Goal: Task Accomplishment & Management: Use online tool/utility

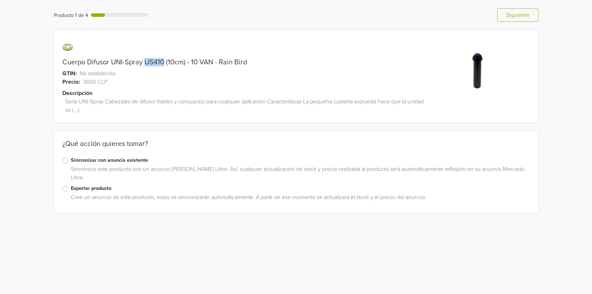
drag, startPoint x: 149, startPoint y: 62, endPoint x: 164, endPoint y: 63, distance: 15.6
click at [164, 63] on link "Cuerpo Difusor UNI-Spray US410 (10cm) - 10 VAN - Rain Bird" at bounding box center [154, 62] width 184 height 8
copy link "US410"
click at [71, 188] on label "Exportar producto" at bounding box center [300, 189] width 459 height 8
click at [0, 0] on input "Exportar producto" at bounding box center [0, 0] width 0 height 0
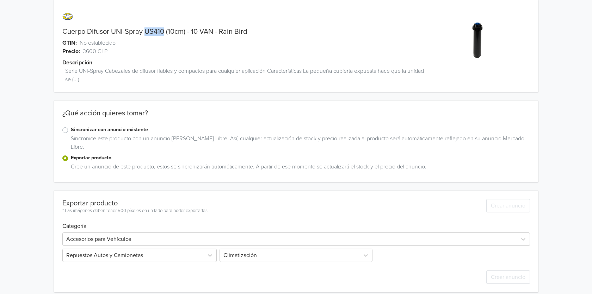
scroll to position [37, 0]
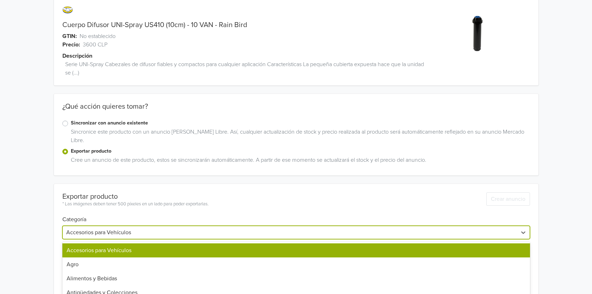
click at [166, 232] on div "42 results available. Use Up and Down to choose options, press Enter to select …" at bounding box center [295, 232] width 467 height 13
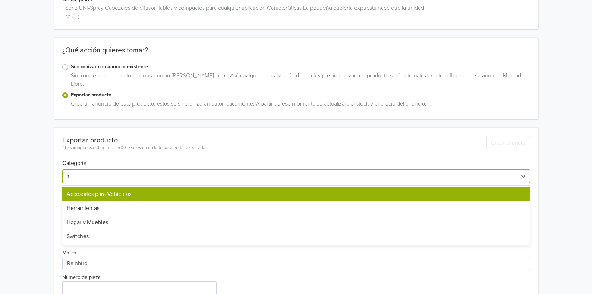
type input "ho"
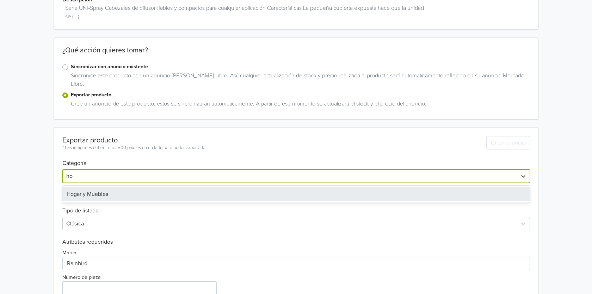
click at [94, 197] on div "Hogar y Muebles" at bounding box center [295, 194] width 467 height 14
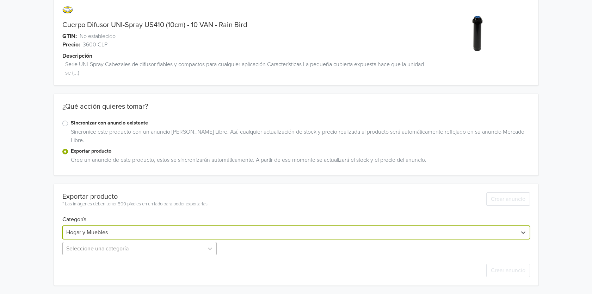
scroll to position [107, 0]
click at [96, 251] on div "Seleccione una categoría" at bounding box center [140, 248] width 156 height 13
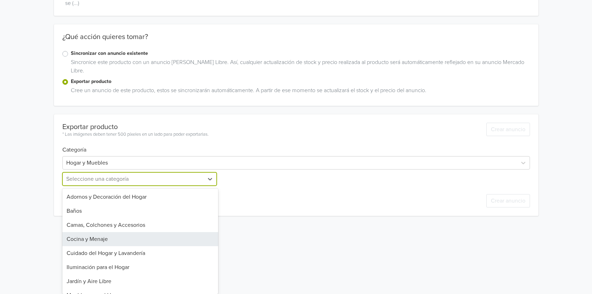
scroll to position [66, 0]
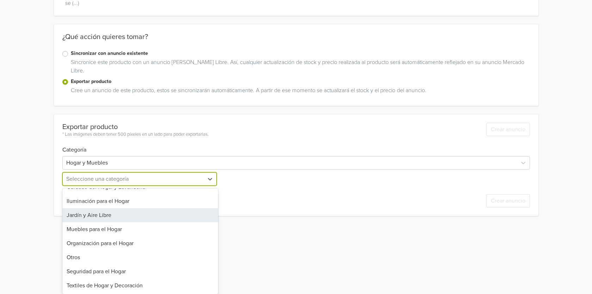
click at [105, 215] on div "Jardín y Aire Libre" at bounding box center [140, 215] width 156 height 14
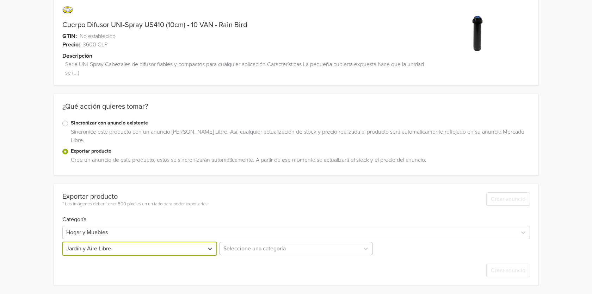
scroll to position [107, 0]
click at [240, 246] on div "Seleccione una categoría" at bounding box center [296, 248] width 156 height 13
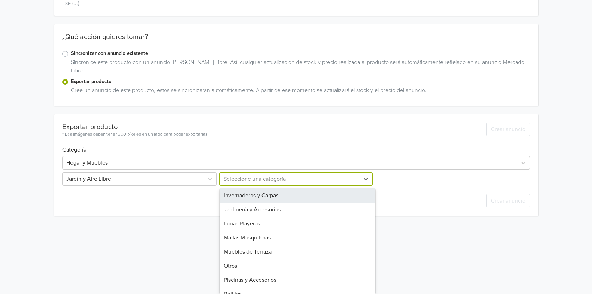
scroll to position [42, 0]
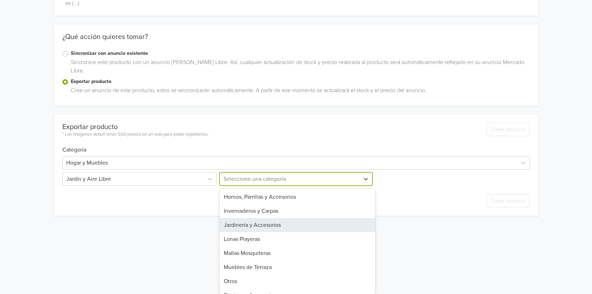
click at [261, 227] on div "Jardinería y Accesorios" at bounding box center [297, 225] width 156 height 14
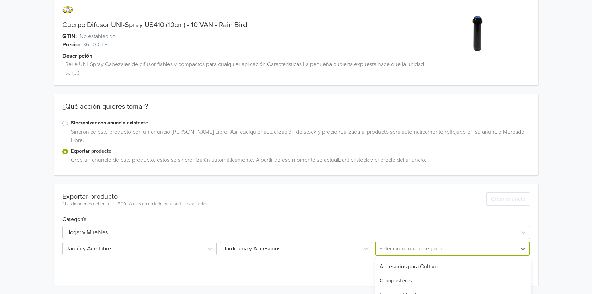
scroll to position [107, 0]
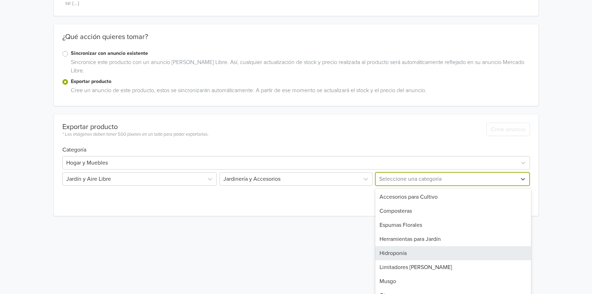
click at [388, 186] on div "10 results available. Use Up and Down to choose options, press Enter to select …" at bounding box center [452, 179] width 156 height 13
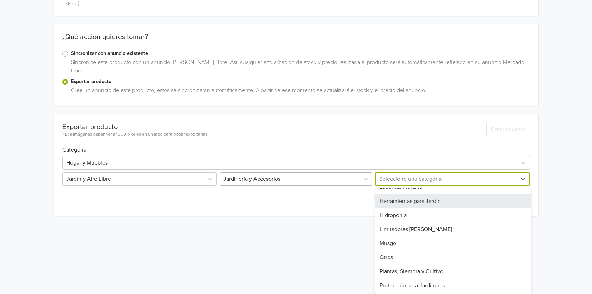
click at [285, 177] on div at bounding box center [289, 179] width 132 height 10
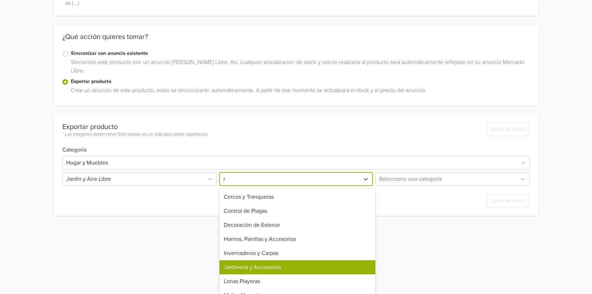
type input "ri"
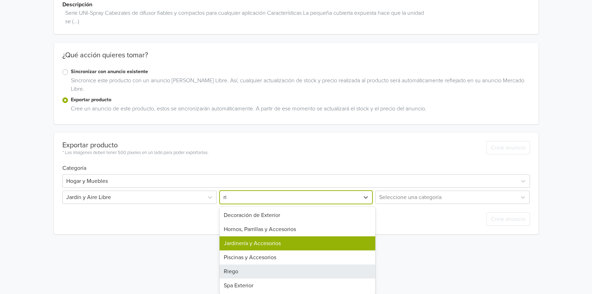
click at [252, 277] on div "Riego" at bounding box center [297, 272] width 156 height 14
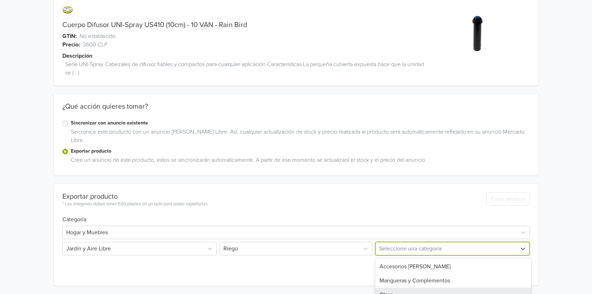
click at [402, 251] on div "5 results available. Use Up and Down to choose options, press Enter to select t…" at bounding box center [452, 248] width 156 height 13
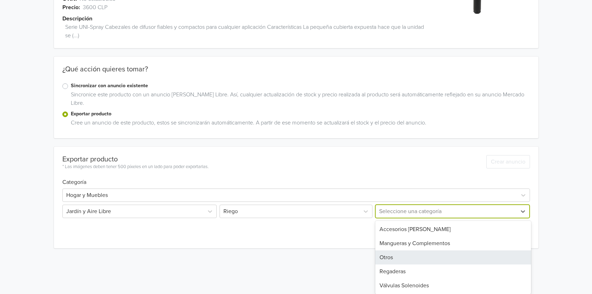
click at [420, 260] on div "Otros" at bounding box center [453, 258] width 156 height 14
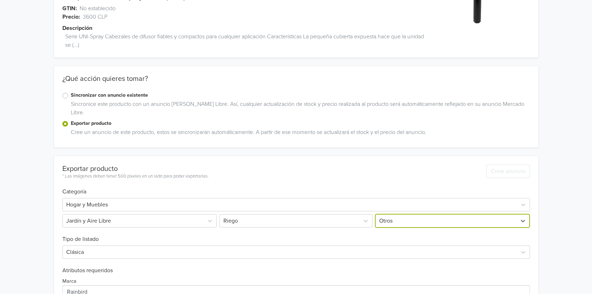
scroll to position [145, 0]
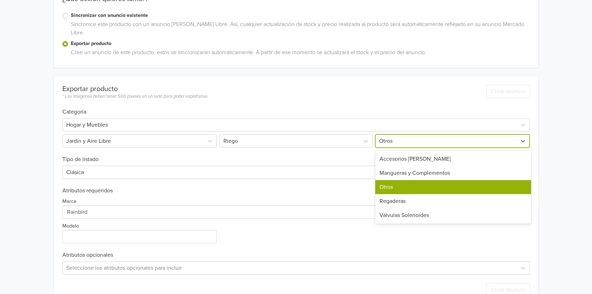
click at [396, 143] on div at bounding box center [446, 141] width 134 height 10
click at [405, 156] on div "Accesorios [PERSON_NAME]" at bounding box center [453, 159] width 156 height 14
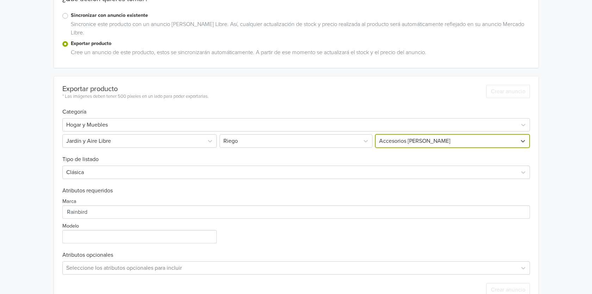
scroll to position [54, 0]
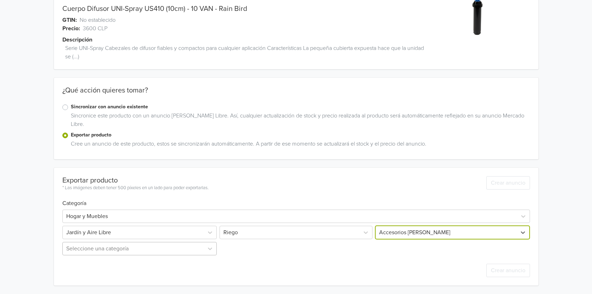
click at [198, 249] on div "Seleccione una categoría" at bounding box center [140, 248] width 156 height 13
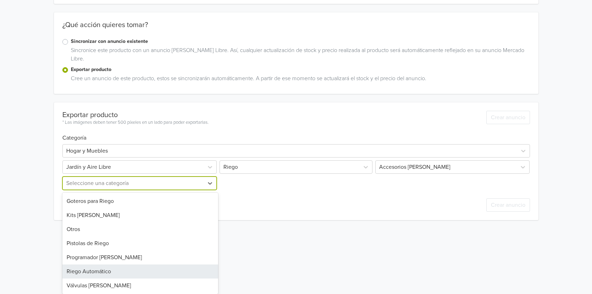
click at [123, 270] on div "Riego Automático" at bounding box center [140, 272] width 156 height 14
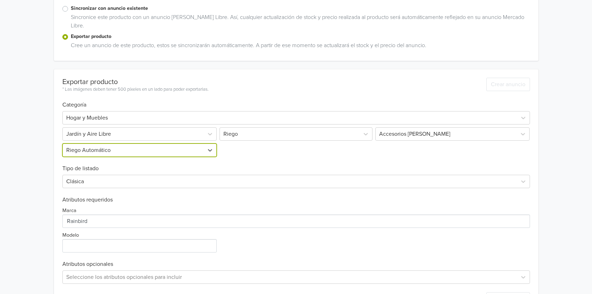
scroll to position [181, 0]
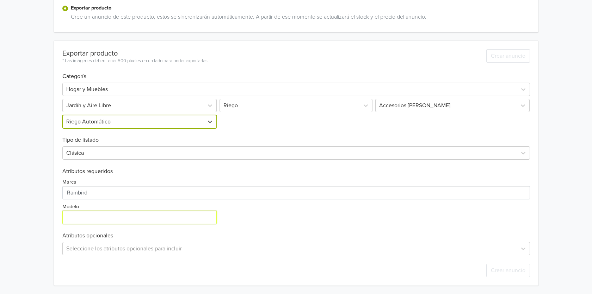
click at [73, 219] on input "Modelo" at bounding box center [139, 217] width 154 height 13
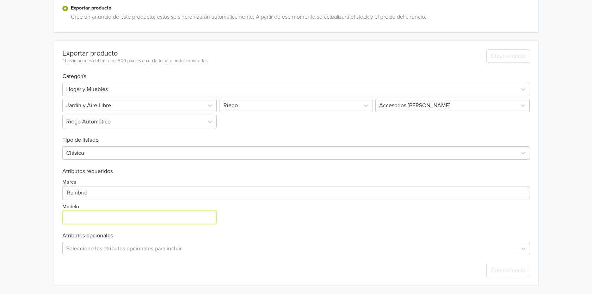
paste input "US410"
type input "US410"
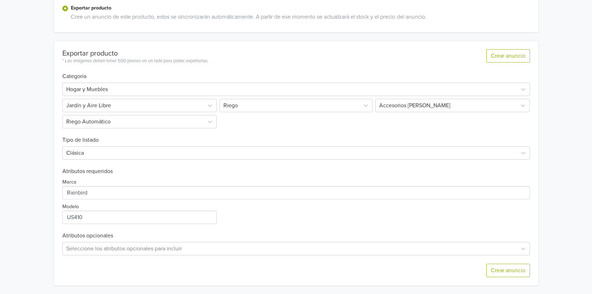
click at [252, 214] on div "Marca Modelo" at bounding box center [295, 199] width 467 height 49
click at [514, 270] on button "Crear anuncio" at bounding box center [508, 270] width 44 height 13
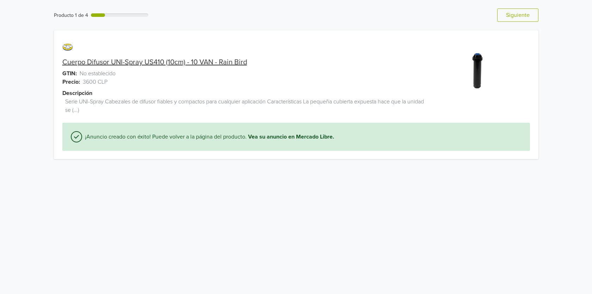
scroll to position [0, 0]
click at [518, 13] on button "Siguiente" at bounding box center [517, 14] width 41 height 13
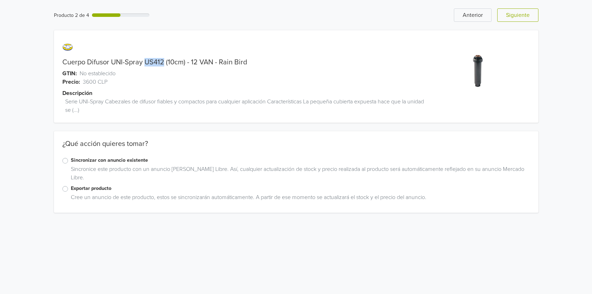
drag, startPoint x: 145, startPoint y: 61, endPoint x: 163, endPoint y: 64, distance: 18.4
click at [163, 64] on link "Cuerpo Difusor UNI-Spray US412 (10cm) - 12 VAN - Rain Bird" at bounding box center [154, 62] width 184 height 8
copy link "US412"
click at [71, 190] on label "Exportar producto" at bounding box center [300, 189] width 459 height 8
click at [0, 0] on input "Exportar producto" at bounding box center [0, 0] width 0 height 0
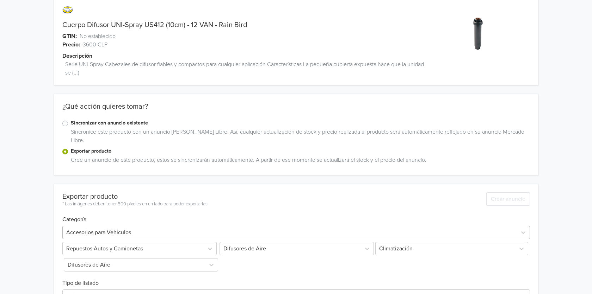
click at [124, 233] on div "Accesorios para Vehículos" at bounding box center [295, 232] width 467 height 13
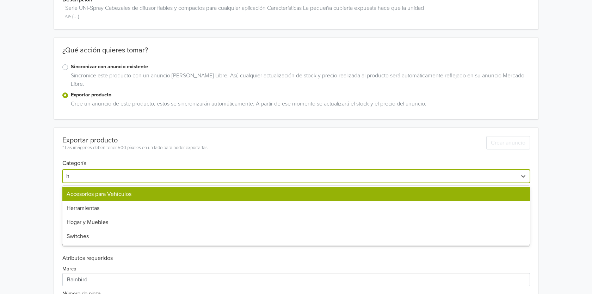
type input "ho"
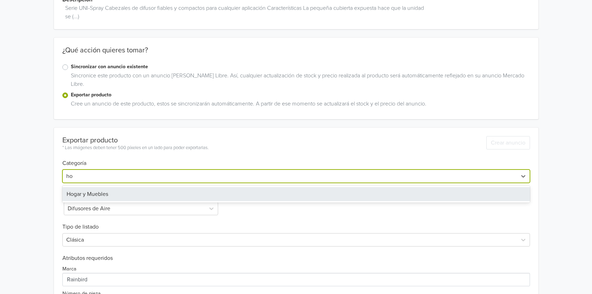
click at [122, 197] on div "Hogar y Muebles" at bounding box center [295, 194] width 467 height 14
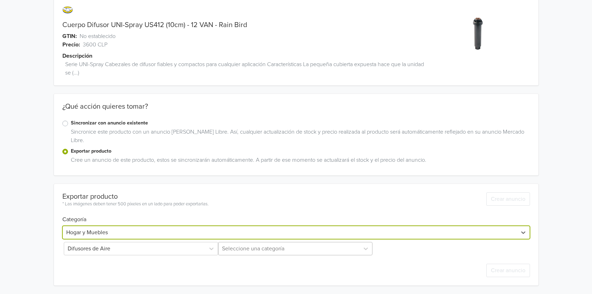
scroll to position [107, 0]
click at [264, 249] on div "Seleccione una categoría" at bounding box center [296, 248] width 156 height 13
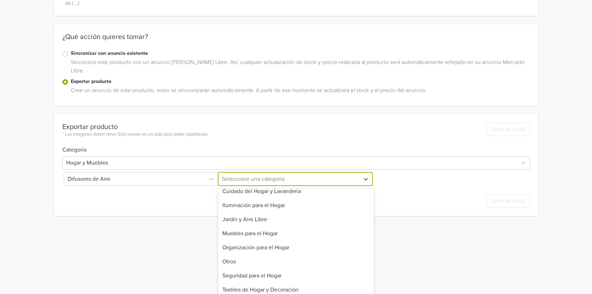
scroll to position [66, 0]
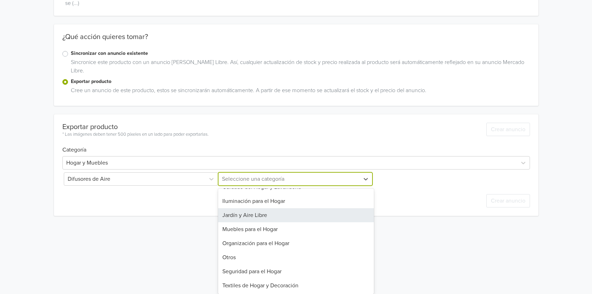
click at [267, 216] on div "Jardín y Aire Libre" at bounding box center [296, 215] width 156 height 14
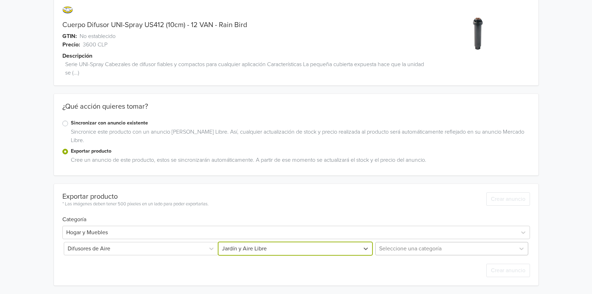
click at [399, 248] on div "Seleccione una categoría" at bounding box center [452, 248] width 156 height 13
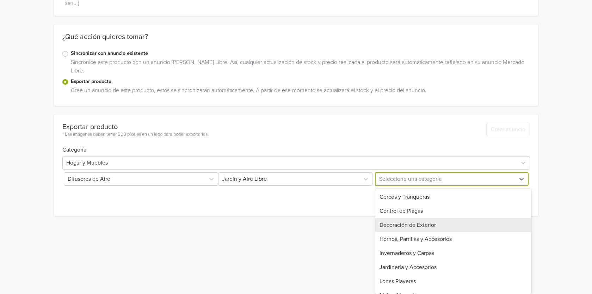
scroll to position [42, 0]
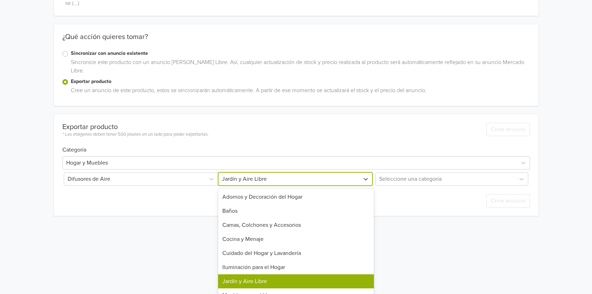
click at [303, 180] on div at bounding box center [289, 179] width 134 height 10
click at [303, 180] on div "Producto 2 de 4 Anterior Siguiente Cuerpo Difusor UNI-Spray US412 (10cm) - 12 V…" at bounding box center [295, 59] width 581 height 332
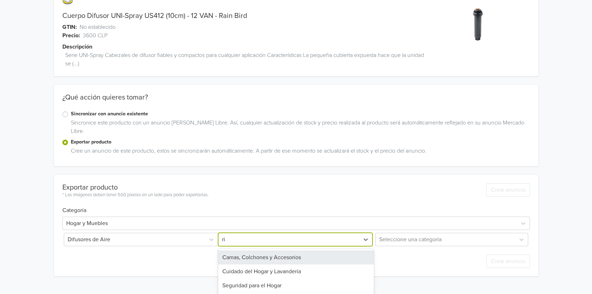
scroll to position [37, 0]
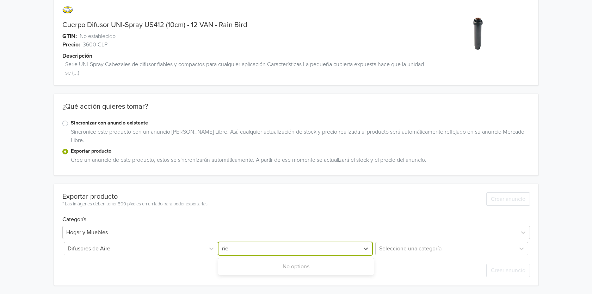
type input "rie"
click at [401, 251] on div "Seleccione una categoría" at bounding box center [452, 248] width 156 height 13
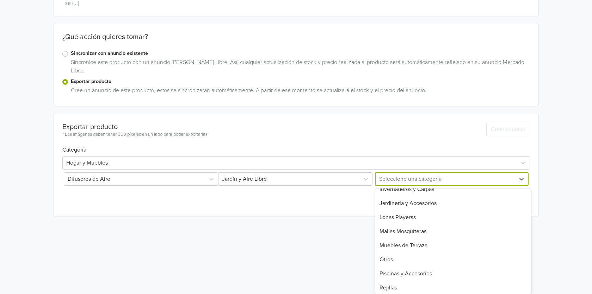
scroll to position [85, 0]
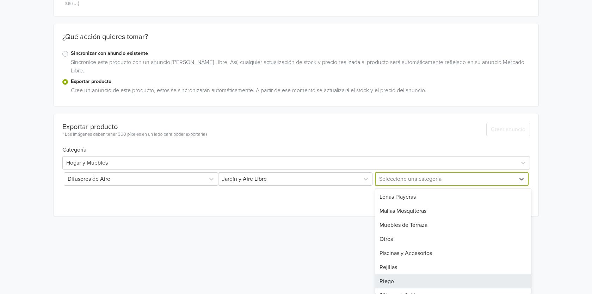
click at [402, 283] on div "Riego" at bounding box center [453, 282] width 156 height 14
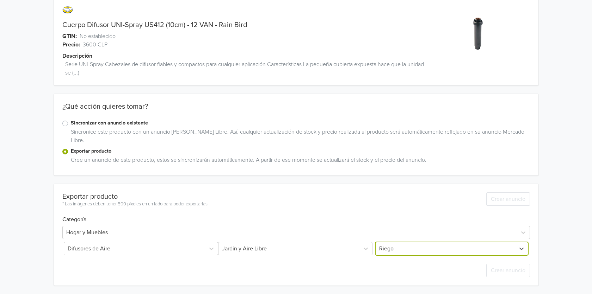
scroll to position [37, 0]
click at [182, 268] on div "Seleccione una categoría" at bounding box center [140, 264] width 156 height 13
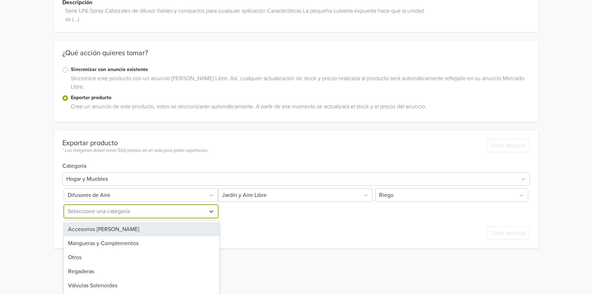
click at [129, 231] on div "Accesorios [PERSON_NAME]" at bounding box center [142, 230] width 156 height 14
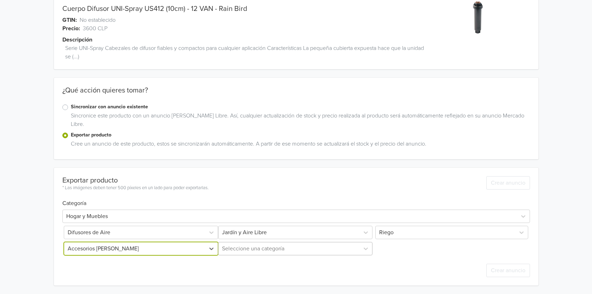
click at [308, 250] on div "Seleccione una categoría" at bounding box center [296, 248] width 156 height 13
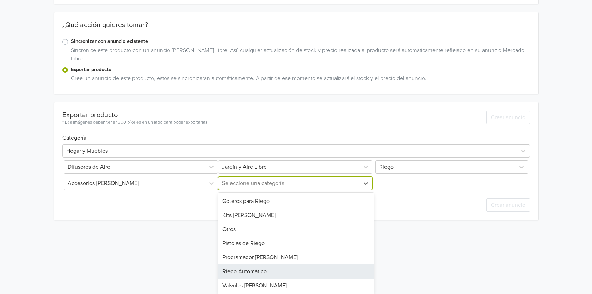
click at [273, 276] on div "Riego Automático" at bounding box center [296, 272] width 156 height 14
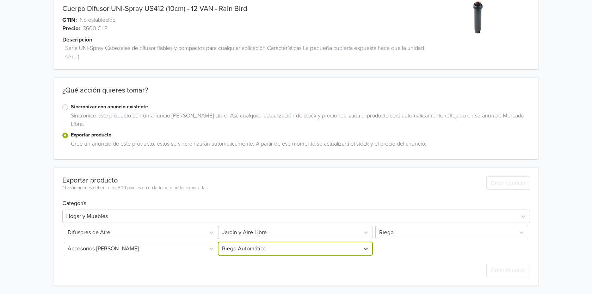
scroll to position [54, 0]
click at [23, 222] on div "Producto 2 de 4 Anterior Siguiente Cuerpo Difusor UNI-Spray US412 (10cm) - 12 V…" at bounding box center [295, 120] width 581 height 348
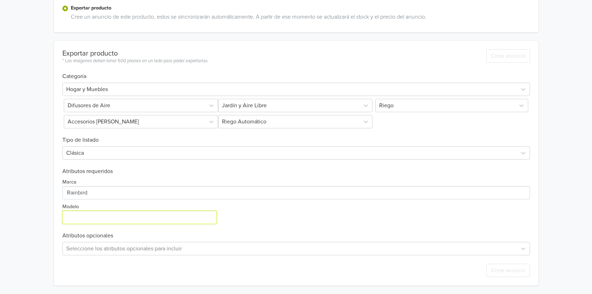
click at [88, 215] on input "Modelo" at bounding box center [139, 217] width 154 height 13
paste input "US412"
type input "US412"
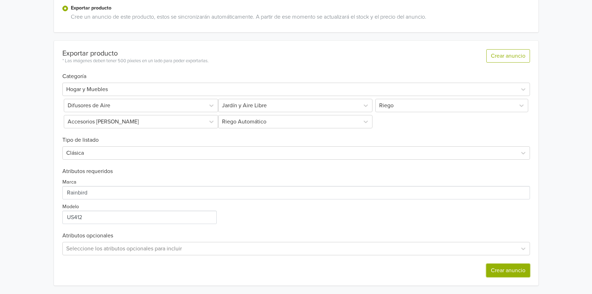
click at [519, 275] on button "Crear anuncio" at bounding box center [508, 270] width 44 height 13
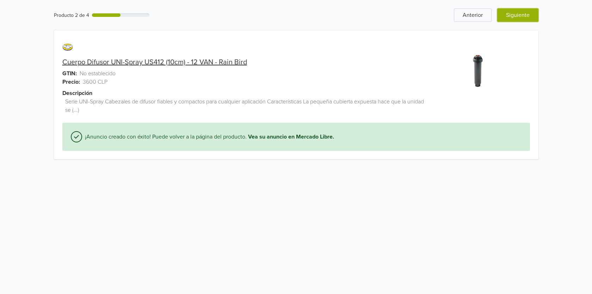
click at [517, 17] on button "Siguiente" at bounding box center [517, 14] width 41 height 13
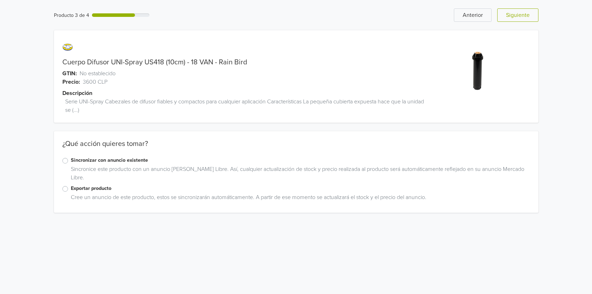
click at [71, 189] on label "Exportar producto" at bounding box center [300, 189] width 459 height 8
click at [0, 0] on input "Exportar producto" at bounding box center [0, 0] width 0 height 0
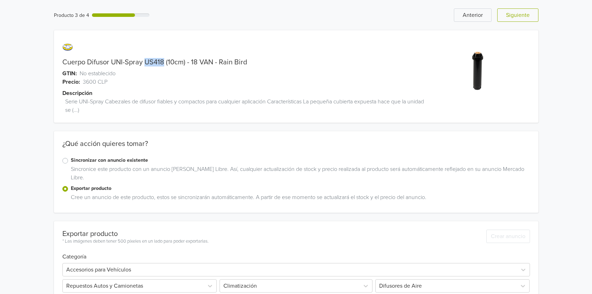
drag, startPoint x: 145, startPoint y: 63, endPoint x: 164, endPoint y: 66, distance: 18.9
click at [164, 66] on link "Cuerpo Difusor UNI-Spray US418 (10cm) - 18 VAN - Rain Bird" at bounding box center [154, 62] width 184 height 8
copy link "US418"
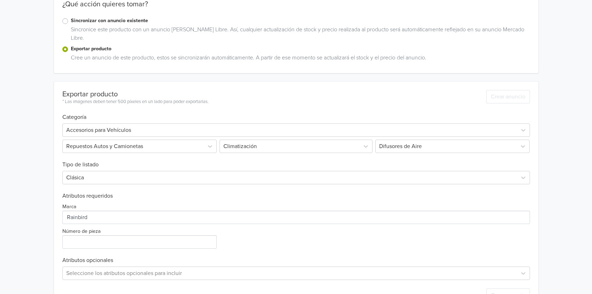
scroll to position [144, 0]
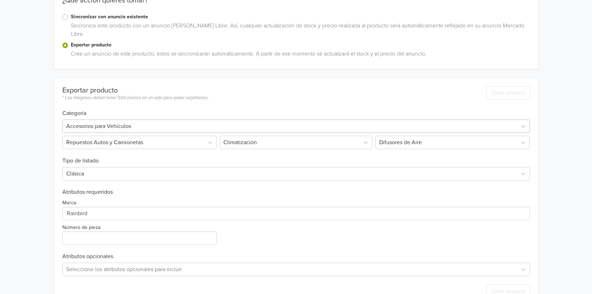
click at [171, 129] on div at bounding box center [289, 126] width 447 height 10
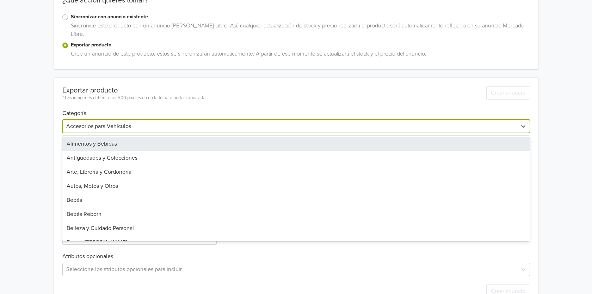
scroll to position [42, 0]
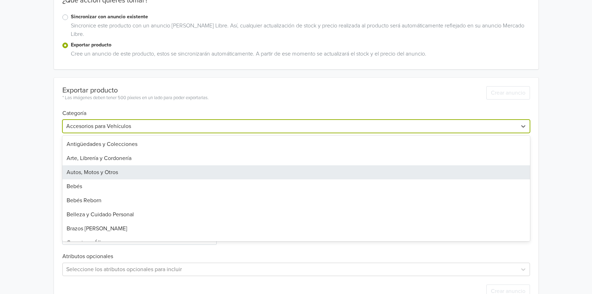
type input "h"
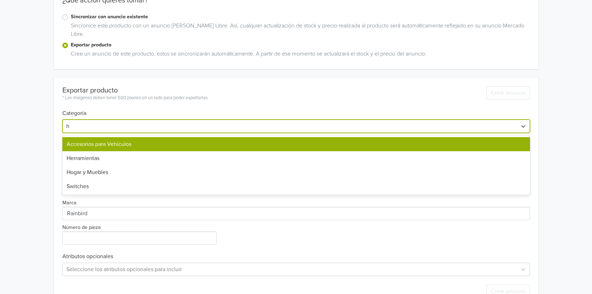
scroll to position [0, 0]
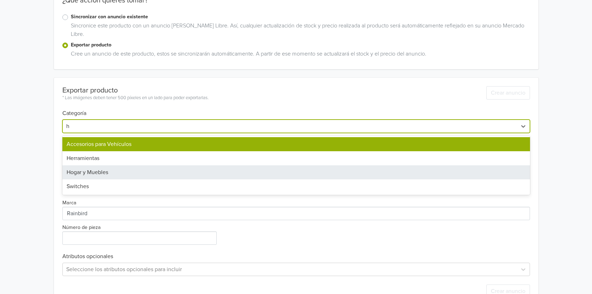
click at [94, 172] on div "Hogar y Muebles" at bounding box center [295, 172] width 467 height 14
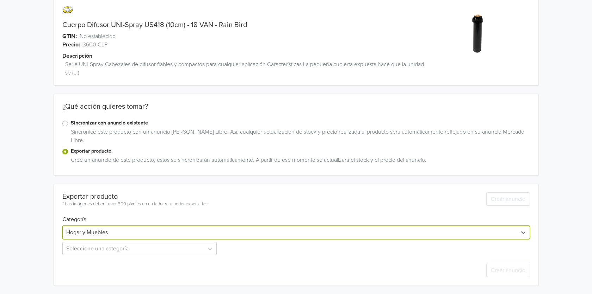
scroll to position [37, 0]
click at [136, 144] on div "Sincronice este producto con un anuncio [PERSON_NAME] Libre. Así, cualquier act…" at bounding box center [299, 138] width 462 height 20
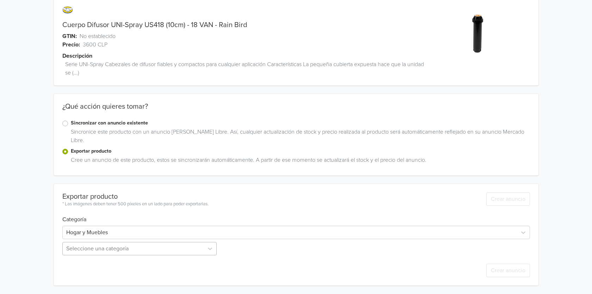
scroll to position [107, 0]
click at [123, 248] on div "Seleccione una categoría" at bounding box center [140, 248] width 156 height 13
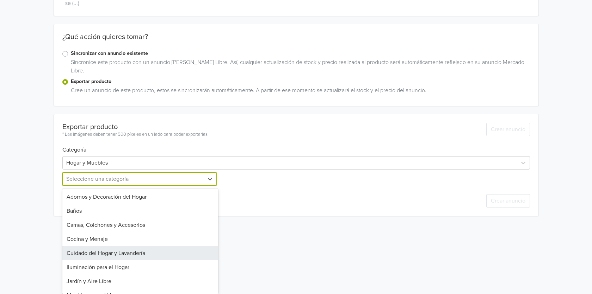
scroll to position [66, 0]
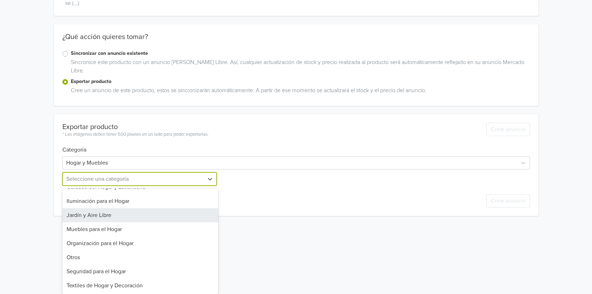
click at [121, 217] on div "Jardín y Aire Libre" at bounding box center [140, 215] width 156 height 14
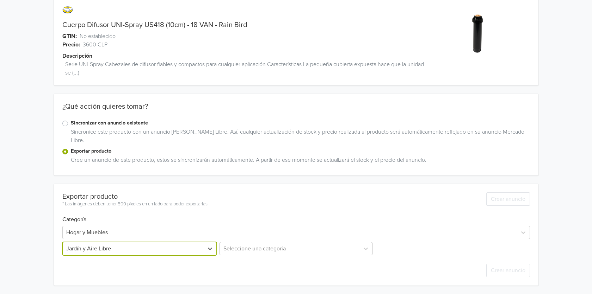
click at [248, 248] on div "Seleccione una categoría" at bounding box center [296, 248] width 156 height 13
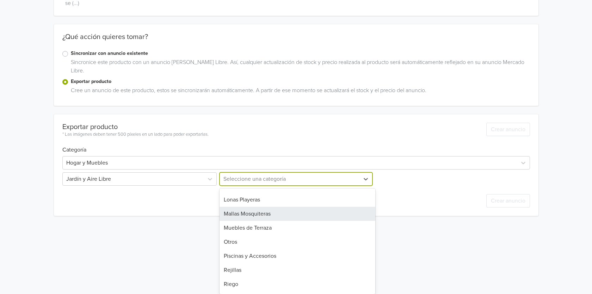
scroll to position [85, 0]
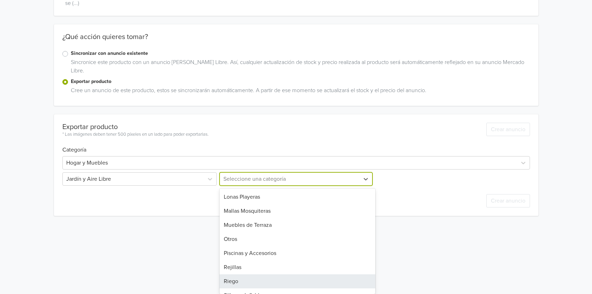
click at [244, 276] on div "Riego" at bounding box center [297, 282] width 156 height 14
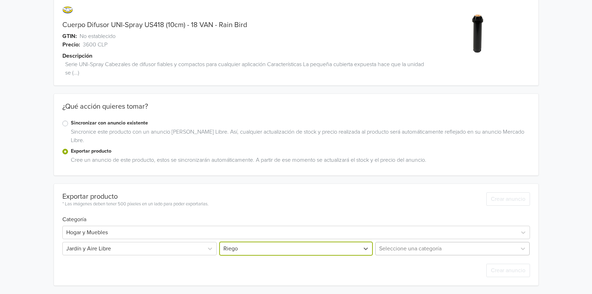
scroll to position [75, 0]
click at [398, 247] on div "Seleccione una categoría" at bounding box center [452, 248] width 156 height 13
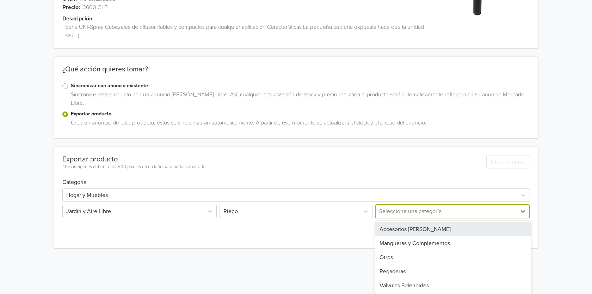
click at [408, 232] on div "Accesorios [PERSON_NAME]" at bounding box center [453, 230] width 156 height 14
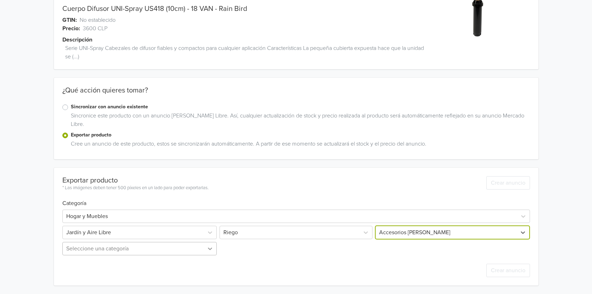
click at [209, 252] on div "Seleccione una categoría" at bounding box center [140, 248] width 156 height 13
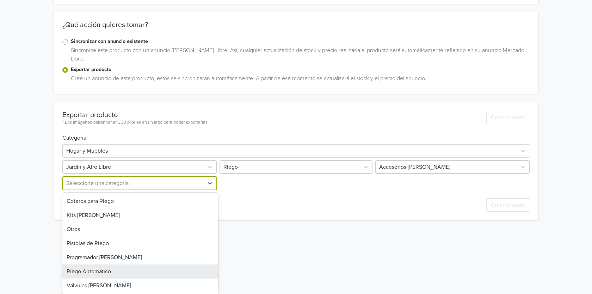
click at [129, 269] on div "Riego Automático" at bounding box center [140, 272] width 156 height 14
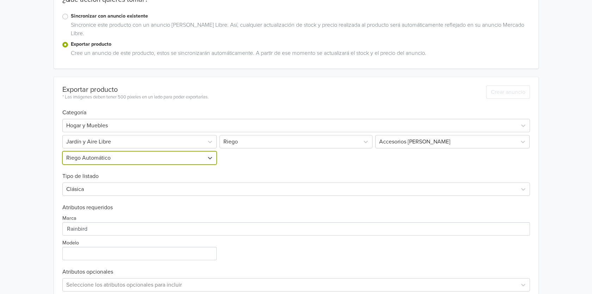
scroll to position [161, 0]
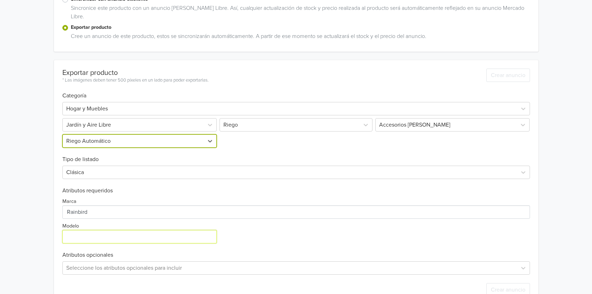
click at [163, 236] on input "Modelo" at bounding box center [139, 236] width 154 height 13
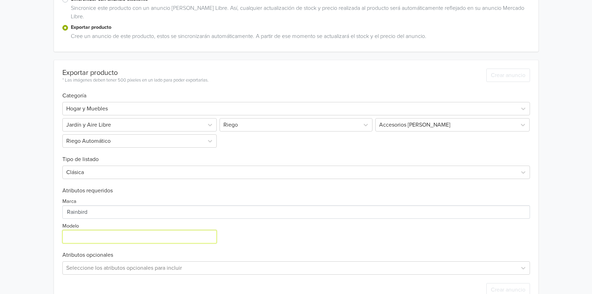
paste input "US418"
type input "US418"
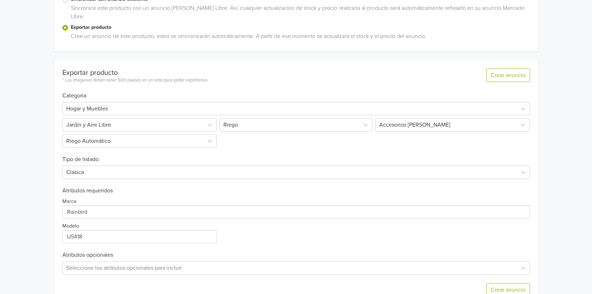
click at [573, 165] on div "Producto 3 de 4 Anterior Siguiente Cuerpo Difusor UNI-Spray US418 (10cm) - 18 V…" at bounding box center [295, 76] width 581 height 475
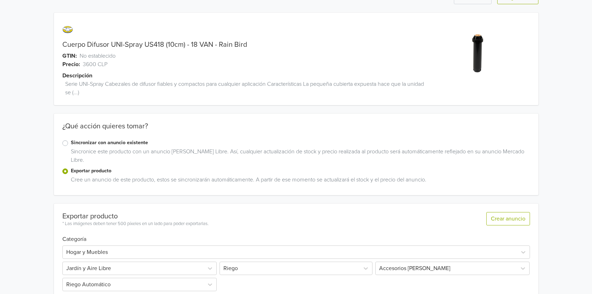
scroll to position [0, 0]
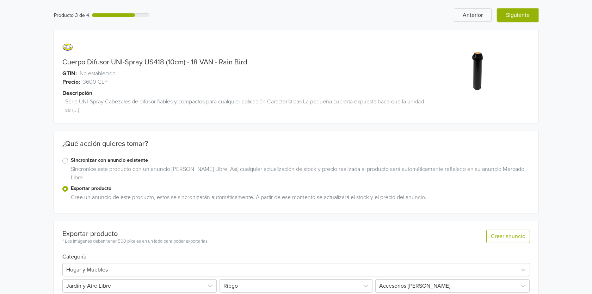
click at [520, 15] on button "Siguiente" at bounding box center [517, 14] width 41 height 13
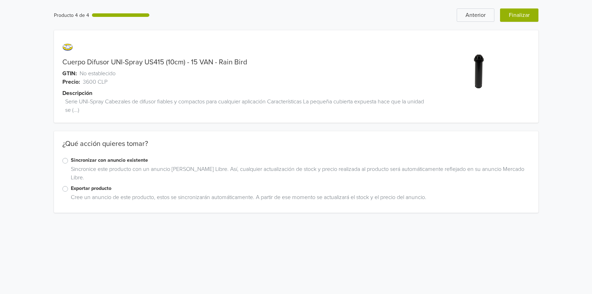
click at [147, 62] on link "Cuerpo Difusor UNI-Spray US415 (10cm) - 15 VAN - Rain Bird" at bounding box center [154, 62] width 184 height 8
copy link "US415"
click at [101, 188] on label "Exportar producto" at bounding box center [300, 189] width 459 height 8
click at [0, 0] on input "Exportar producto" at bounding box center [0, 0] width 0 height 0
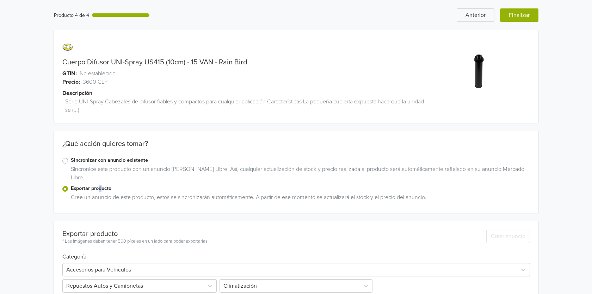
scroll to position [37, 0]
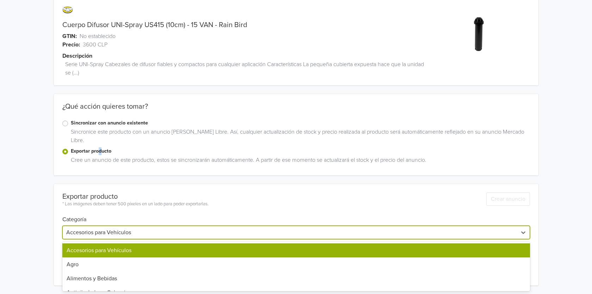
click at [124, 237] on div at bounding box center [289, 233] width 447 height 10
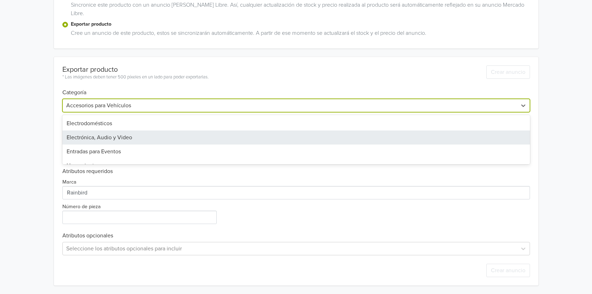
scroll to position [296, 0]
click at [110, 142] on div "Hogar y Muebles" at bounding box center [295, 138] width 467 height 14
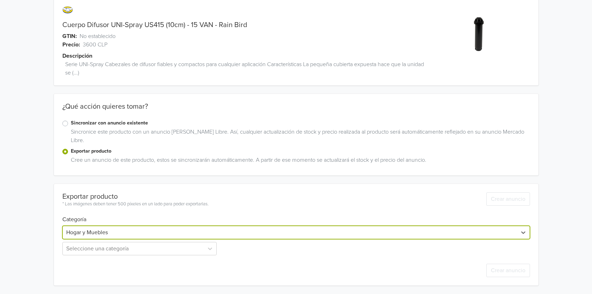
scroll to position [37, 0]
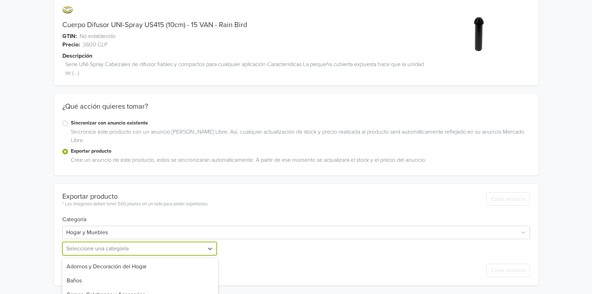
click at [197, 252] on div "12 results available. Use Up and Down to choose options, press Enter to select …" at bounding box center [140, 248] width 156 height 13
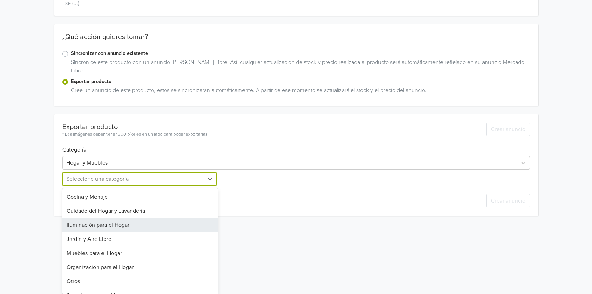
scroll to position [66, 0]
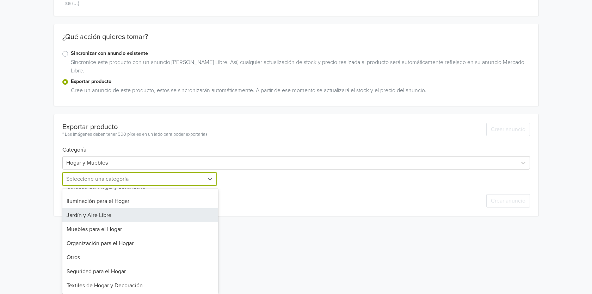
click at [135, 219] on div "Jardín y Aire Libre" at bounding box center [140, 215] width 156 height 14
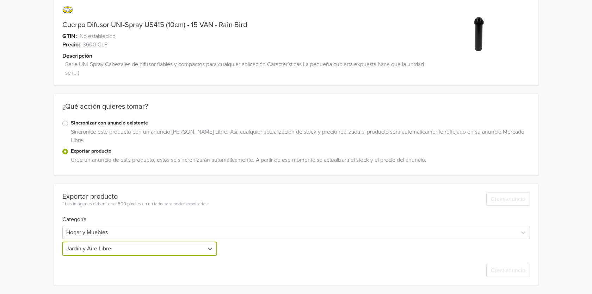
scroll to position [37, 0]
click at [311, 252] on div "Seleccione una categoría" at bounding box center [296, 248] width 156 height 13
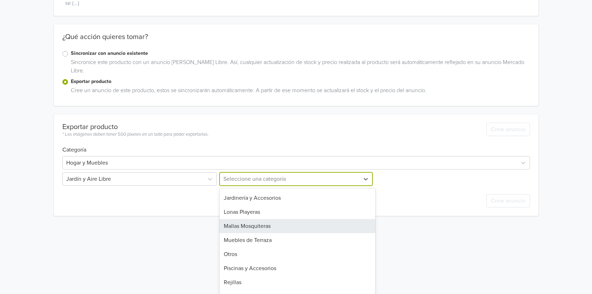
scroll to position [85, 0]
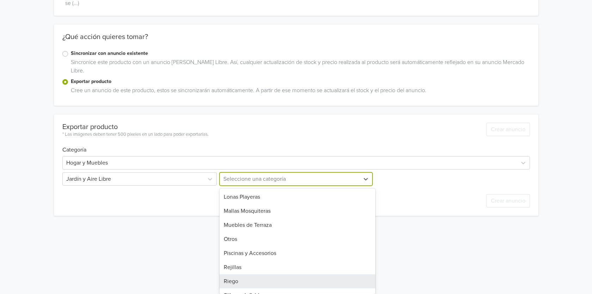
click at [245, 279] on div "Riego" at bounding box center [297, 282] width 156 height 14
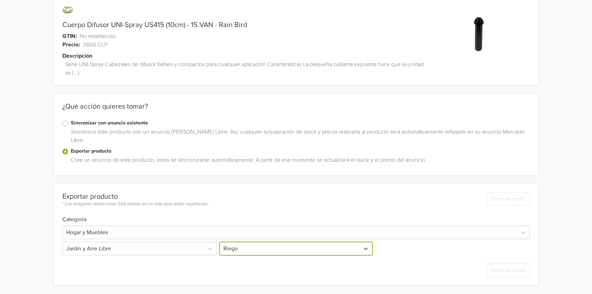
scroll to position [37, 0]
click at [411, 251] on div "Seleccione una categoría" at bounding box center [452, 248] width 156 height 13
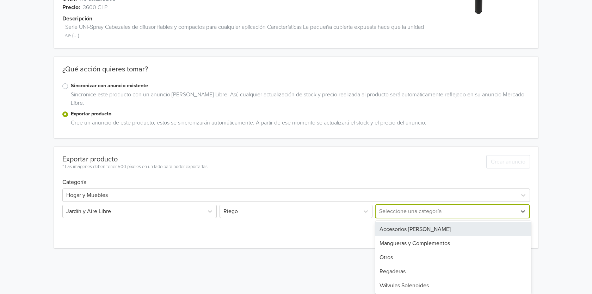
click at [413, 232] on div "Accesorios [PERSON_NAME]" at bounding box center [453, 230] width 156 height 14
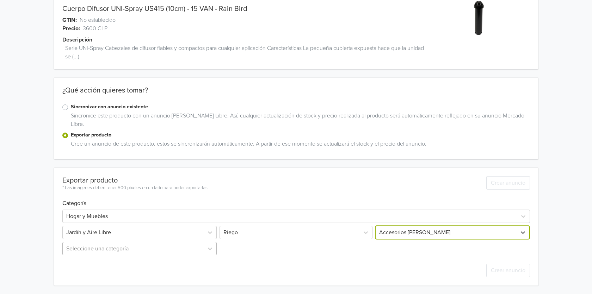
click at [202, 247] on div "Seleccione una categoría" at bounding box center [140, 248] width 156 height 13
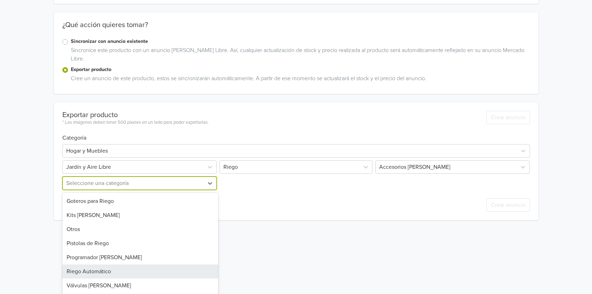
click at [126, 271] on div "Riego Automático" at bounding box center [140, 272] width 156 height 14
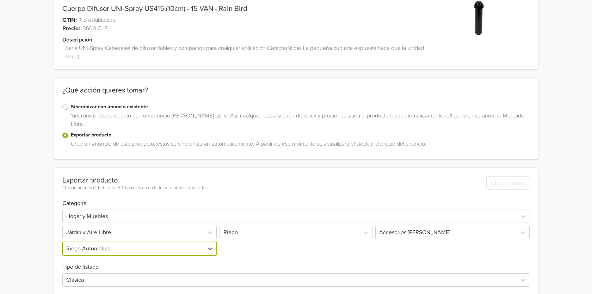
click at [42, 233] on div "Producto 4 de 4 Anterior Finalizar Cuerpo Difusor UNI-Spray US415 (10cm) - 15 V…" at bounding box center [295, 183] width 581 height 475
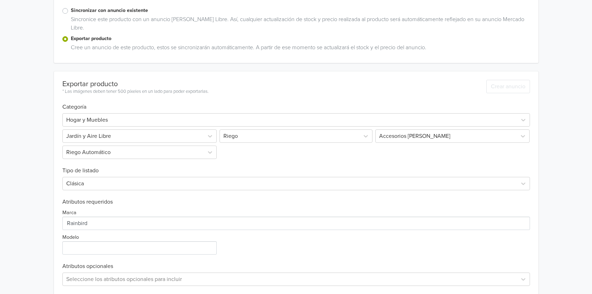
scroll to position [181, 0]
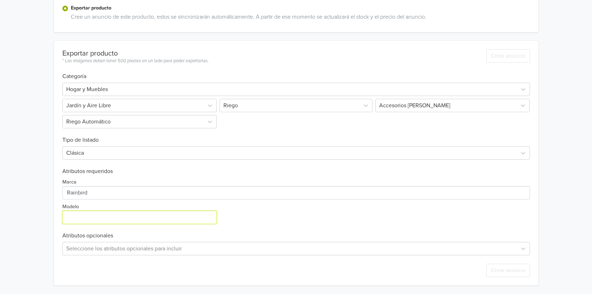
click at [102, 222] on input "Modelo" at bounding box center [139, 217] width 154 height 13
paste input "US415"
type input "US415"
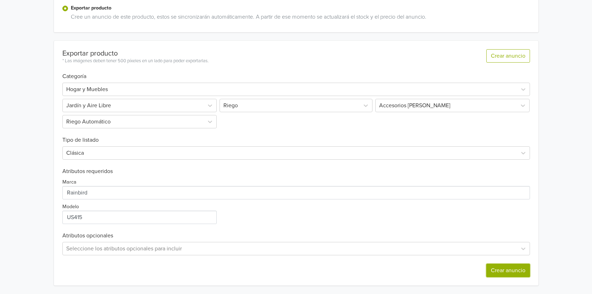
click at [503, 271] on button "Crear anuncio" at bounding box center [508, 270] width 44 height 13
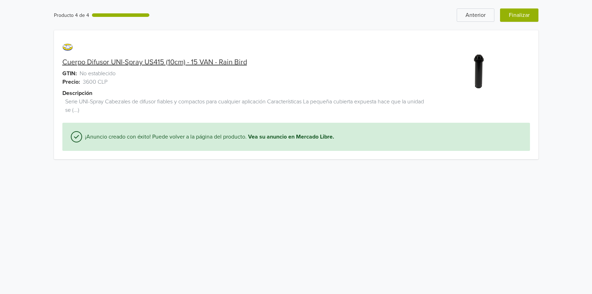
scroll to position [0, 0]
click at [527, 13] on button "Finalizar" at bounding box center [519, 14] width 38 height 13
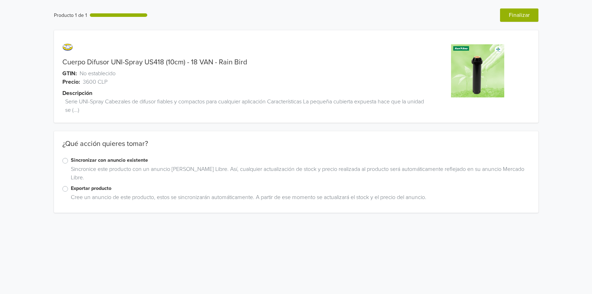
click at [88, 187] on label "Exportar producto" at bounding box center [300, 189] width 459 height 8
click at [0, 0] on input "Exportar producto" at bounding box center [0, 0] width 0 height 0
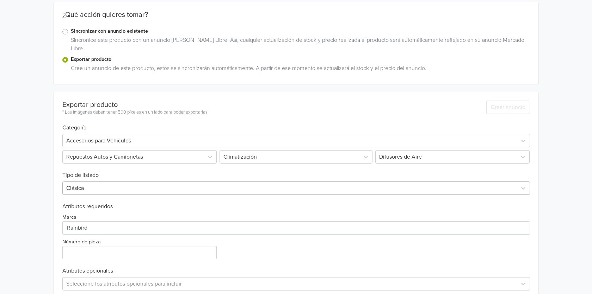
scroll to position [164, 0]
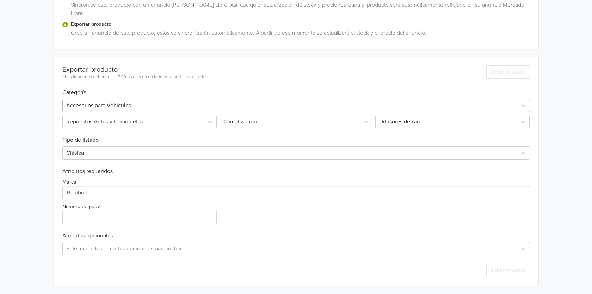
click at [163, 107] on div at bounding box center [289, 106] width 447 height 10
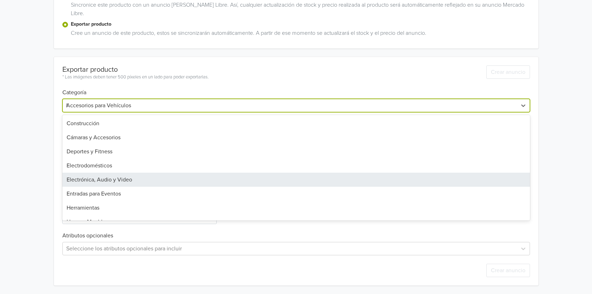
scroll to position [0, 0]
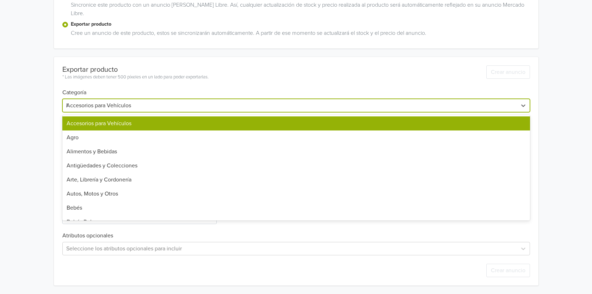
type input "ho"
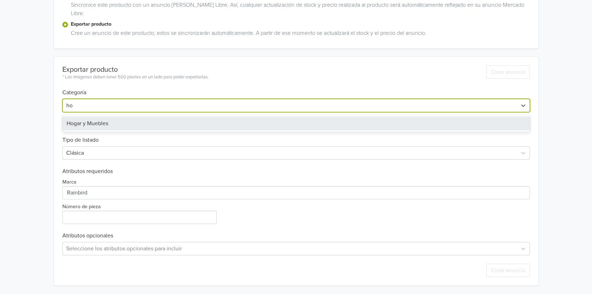
click at [117, 124] on div "Hogar y Muebles" at bounding box center [295, 124] width 467 height 14
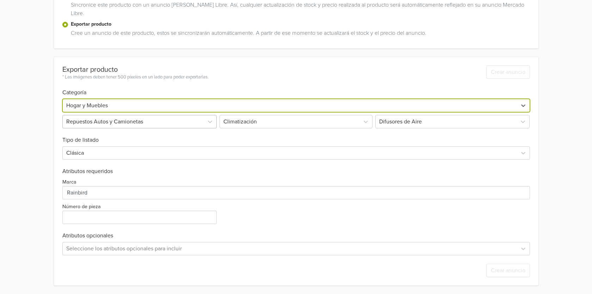
scroll to position [37, 0]
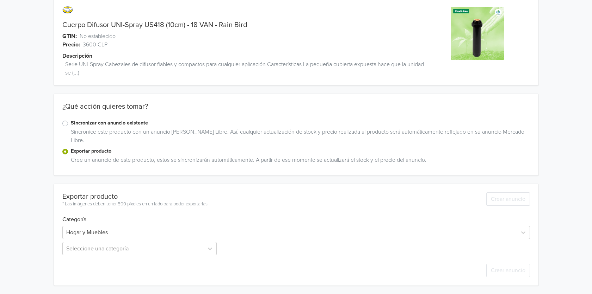
click at [116, 124] on label "Sincronizar con anuncio existente" at bounding box center [300, 123] width 459 height 8
click at [0, 0] on input "Sincronizar con anuncio existente" at bounding box center [0, 0] width 0 height 0
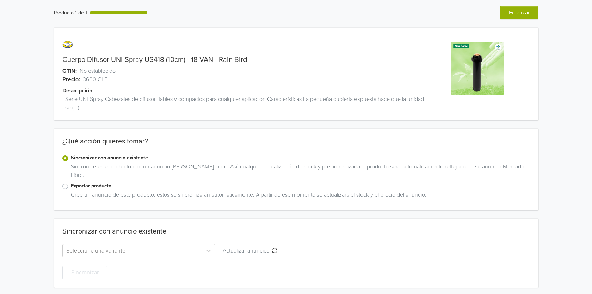
scroll to position [5, 0]
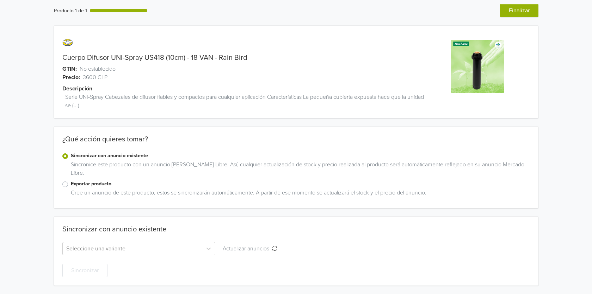
click at [105, 187] on label "Exportar producto" at bounding box center [300, 184] width 459 height 8
click at [0, 0] on input "Exportar producto" at bounding box center [0, 0] width 0 height 0
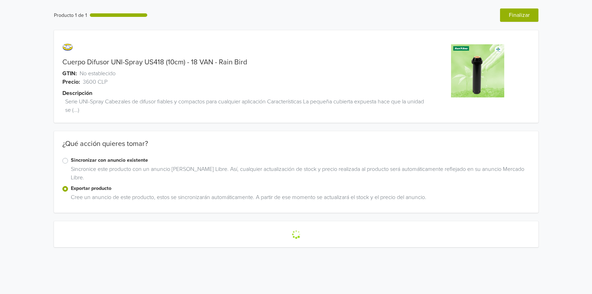
scroll to position [0, 0]
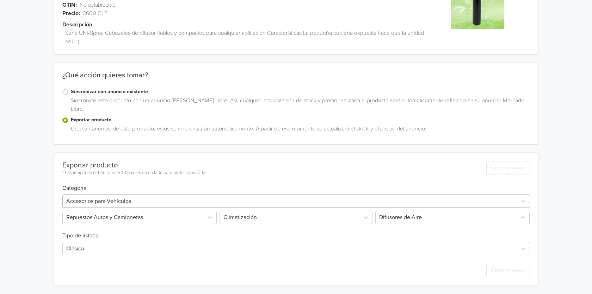
click at [129, 208] on div "Accesorios para Vehículos" at bounding box center [295, 201] width 467 height 13
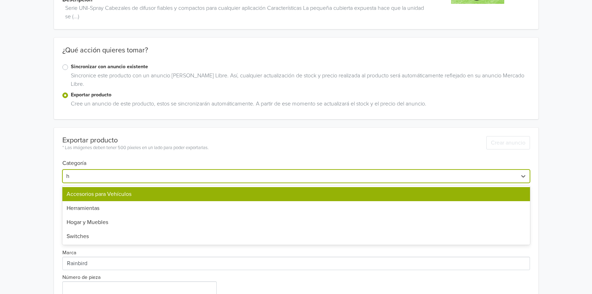
type input "ho"
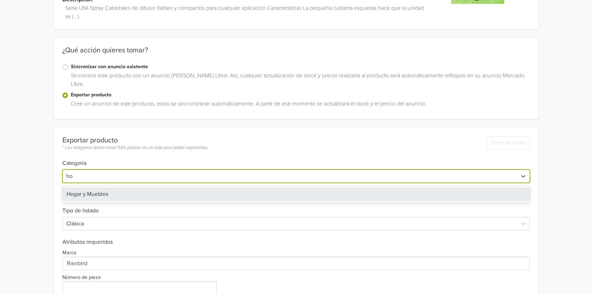
click at [119, 194] on div "Hogar y Muebles" at bounding box center [295, 194] width 467 height 14
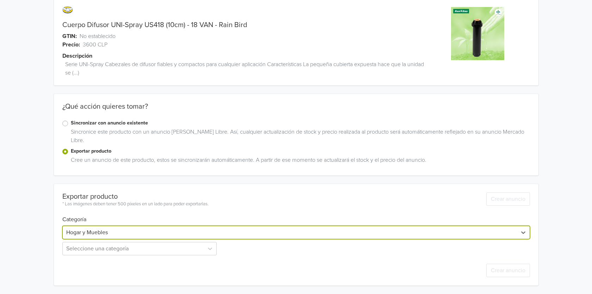
scroll to position [37, 0]
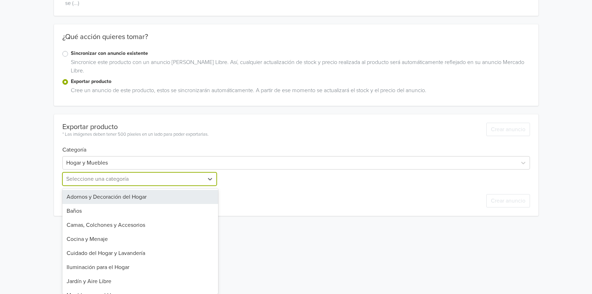
click at [125, 186] on div "12 results available. Use Up and Down to choose options, press Enter to select …" at bounding box center [140, 179] width 156 height 13
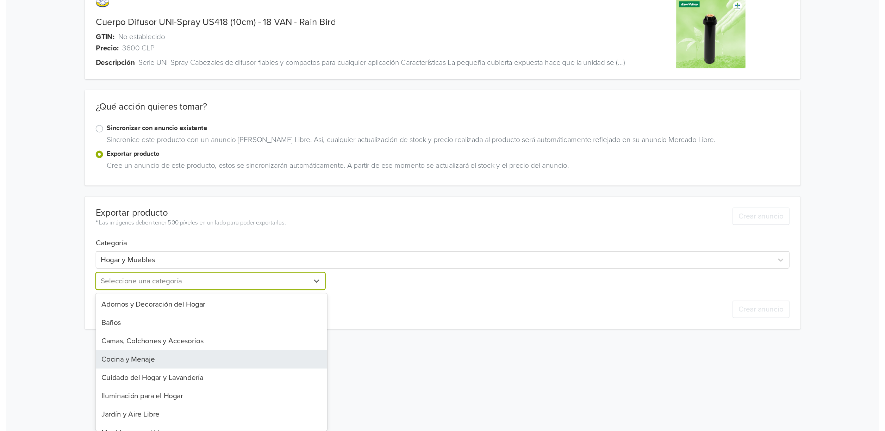
scroll to position [0, 0]
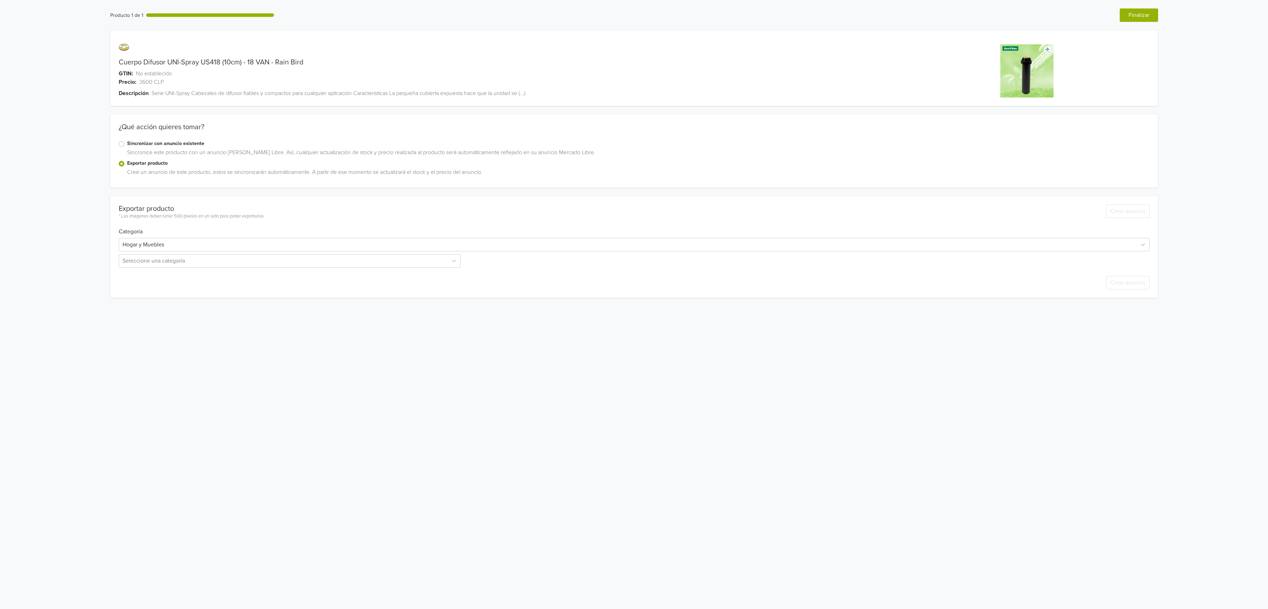
click at [232, 294] on html "Producto 1 de 1 Anterior Finalizar Cuerpo Difusor UNI-Spray US418 (10cm) - 18 V…" at bounding box center [634, 153] width 1268 height 306
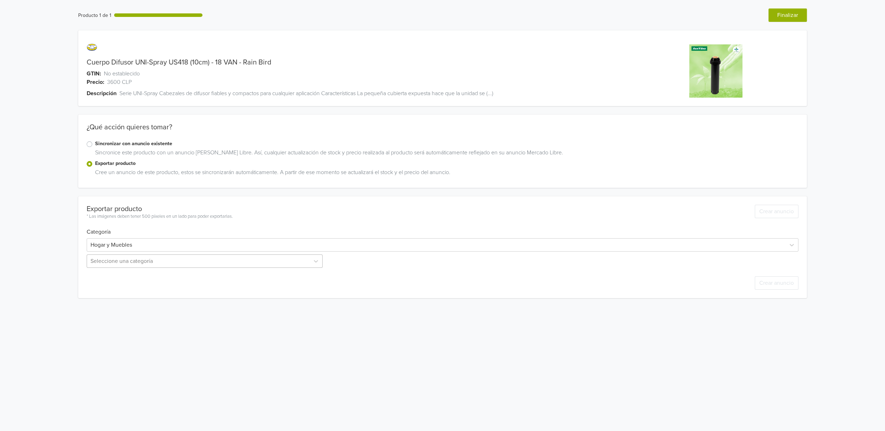
click at [159, 263] on div at bounding box center [197, 261] width 215 height 10
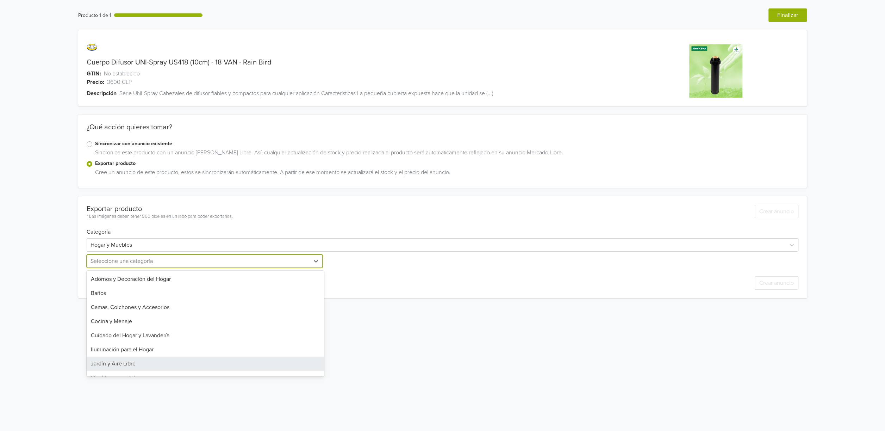
click at [142, 294] on div "Jardín y Aire Libre" at bounding box center [205, 363] width 237 height 14
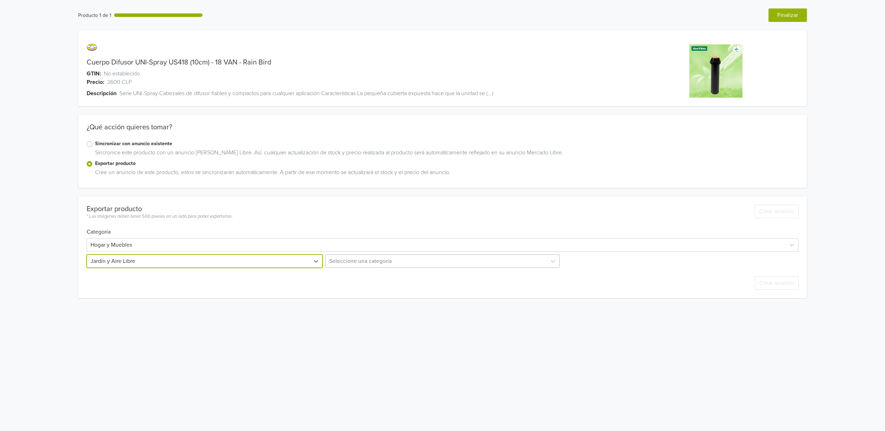
click at [345, 265] on div at bounding box center [436, 261] width 214 height 10
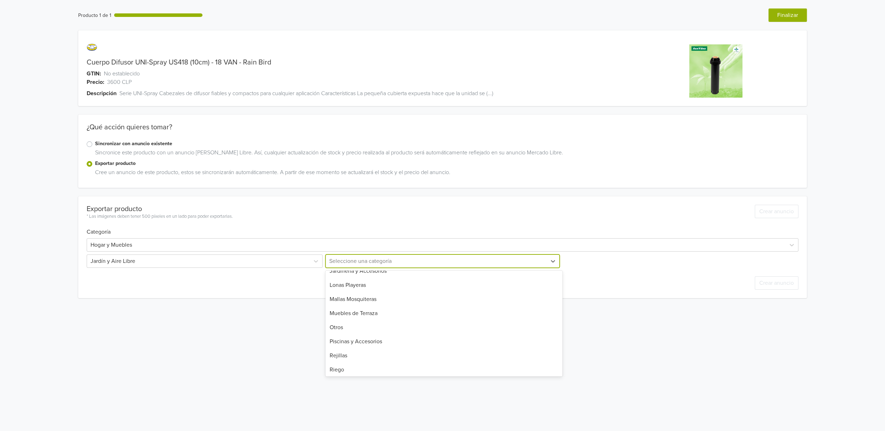
scroll to position [123, 0]
click at [372, 294] on div "Riego" at bounding box center [443, 325] width 237 height 14
click at [591, 263] on div at bounding box center [673, 261] width 215 height 10
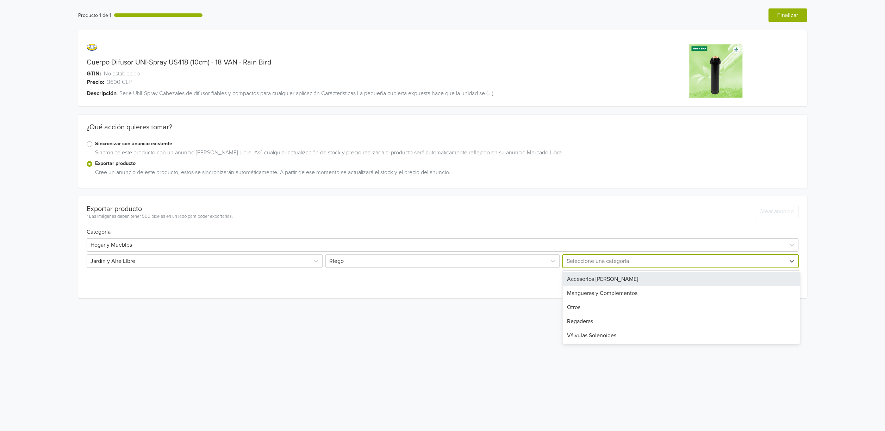
click at [591, 278] on div "Accesorios [PERSON_NAME]" at bounding box center [680, 279] width 237 height 14
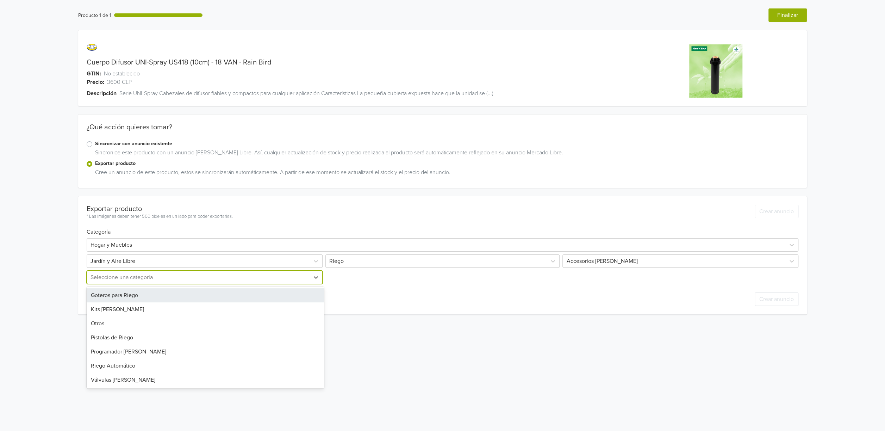
click at [173, 277] on div at bounding box center [197, 277] width 215 height 10
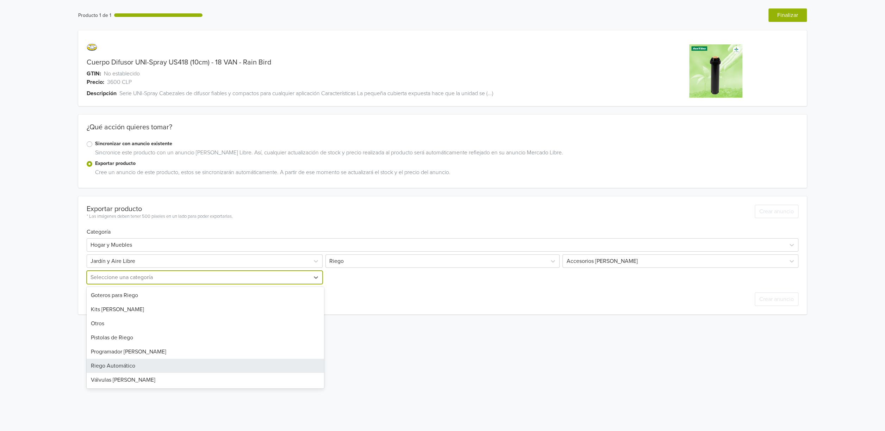
click at [147, 294] on div "Riego Automático" at bounding box center [205, 365] width 237 height 14
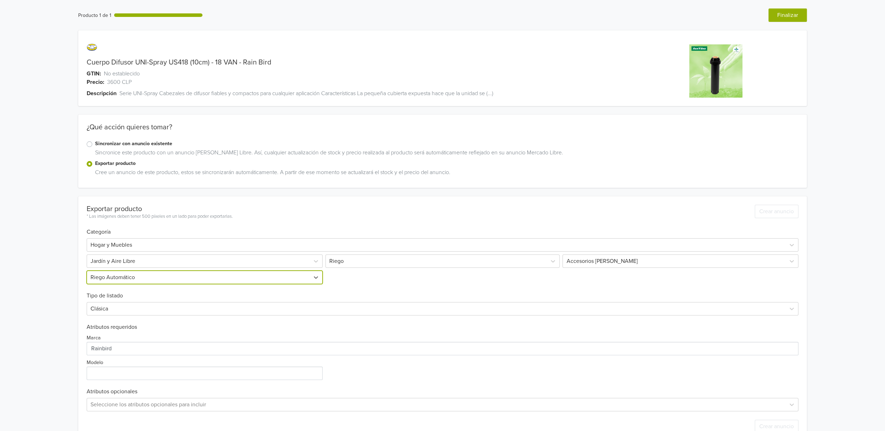
click at [174, 61] on link "Cuerpo Difusor UNI-Spray US418 (10cm) - 18 VAN - Rain Bird" at bounding box center [179, 62] width 184 height 8
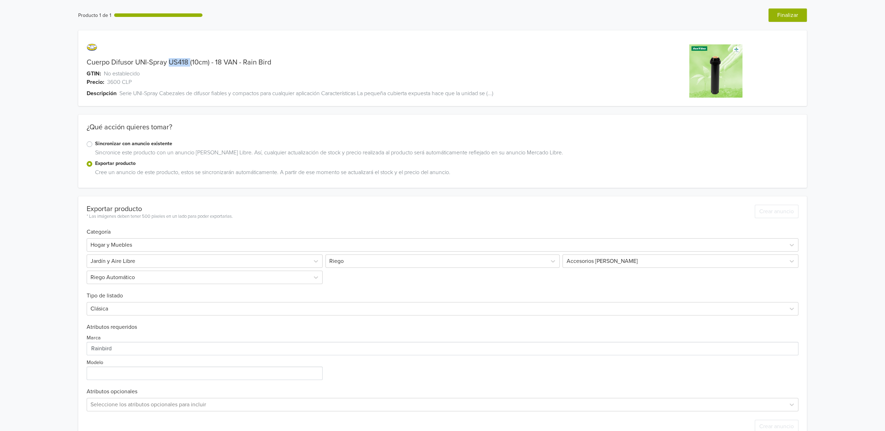
click at [174, 61] on link "Cuerpo Difusor UNI-Spray US418 (10cm) - 18 VAN - Rain Bird" at bounding box center [179, 62] width 184 height 8
copy link "US418"
click at [124, 294] on input "Modelo" at bounding box center [205, 372] width 236 height 13
paste input "US418"
type input "US418"
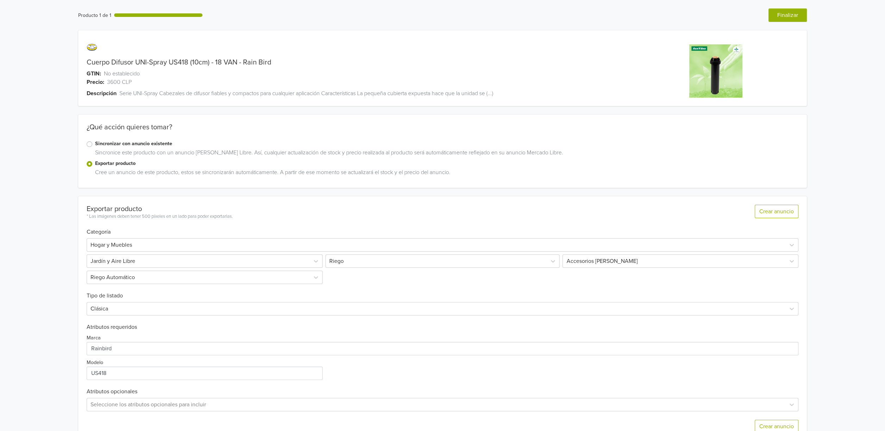
click at [344, 294] on h6 "Atributos requeridos" at bounding box center [443, 327] width 712 height 7
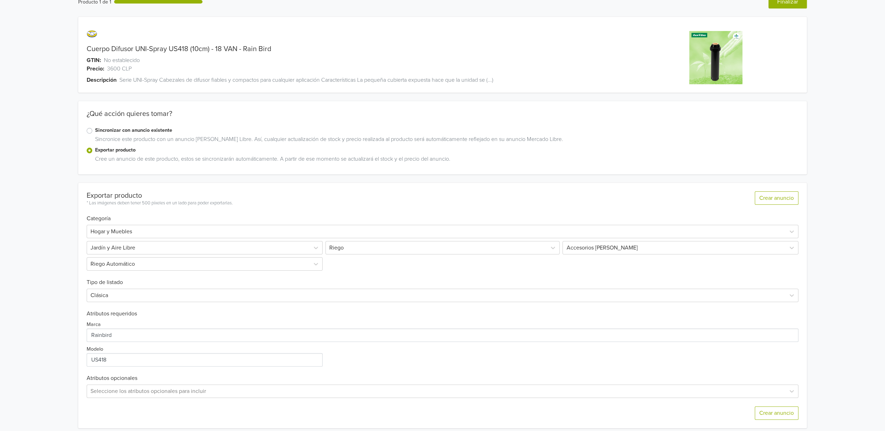
scroll to position [21, 0]
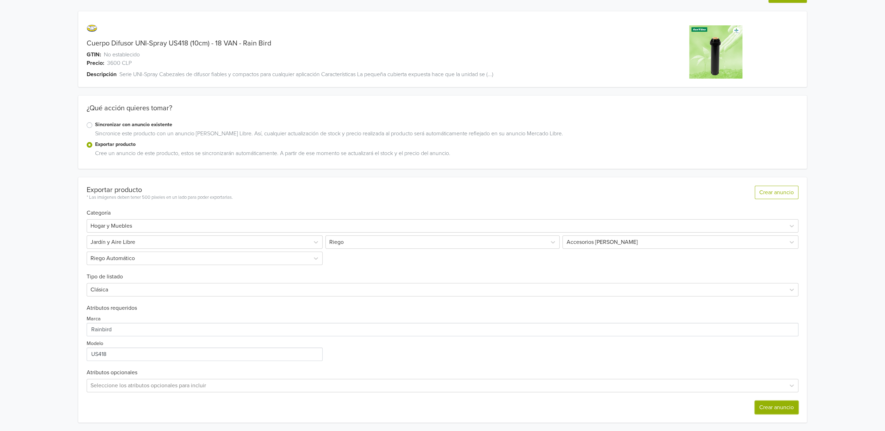
click at [591, 294] on button "Crear anuncio" at bounding box center [777, 406] width 44 height 13
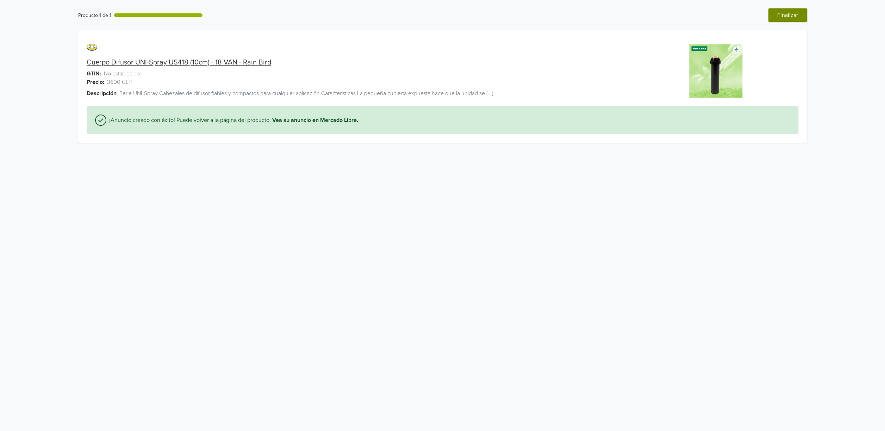
click at [591, 16] on button "Finalizar" at bounding box center [787, 14] width 38 height 13
